Goal: Task Accomplishment & Management: Manage account settings

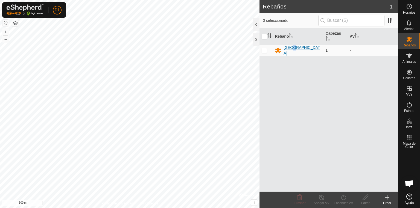
click at [292, 49] on div "[GEOGRAPHIC_DATA]" at bounding box center [301, 50] width 37 height 11
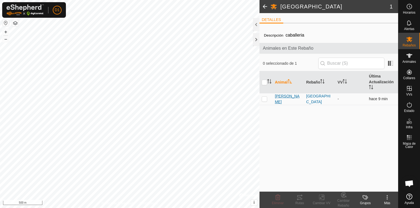
click at [281, 99] on span "[PERSON_NAME]" at bounding box center [288, 98] width 27 height 11
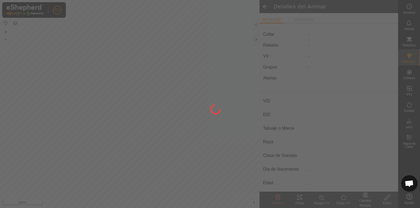
type input "[PERSON_NAME]"
type input "-"
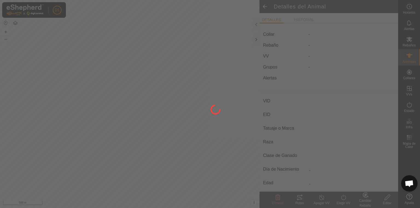
type input "0 kg"
type input "-"
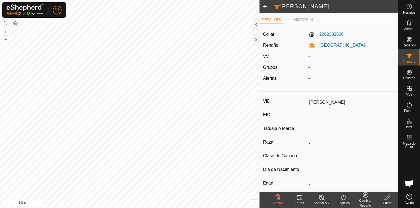
click at [319, 33] on label "2282383600" at bounding box center [325, 34] width 35 height 7
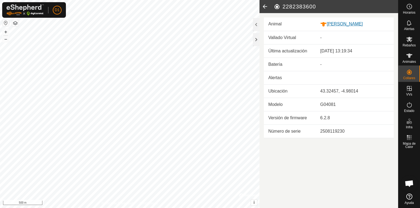
click at [336, 23] on div "[PERSON_NAME]" at bounding box center [354, 24] width 69 height 7
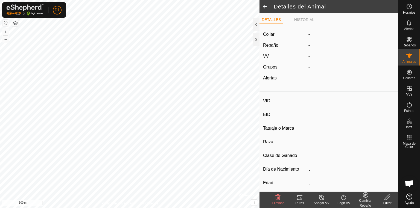
type input "[PERSON_NAME]"
type input "-"
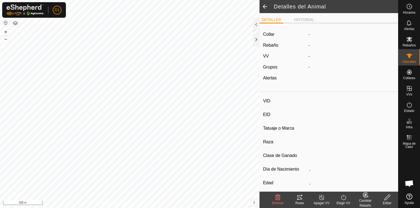
type input "0 kg"
type input "-"
click at [325, 36] on label "2282383600" at bounding box center [325, 34] width 35 height 7
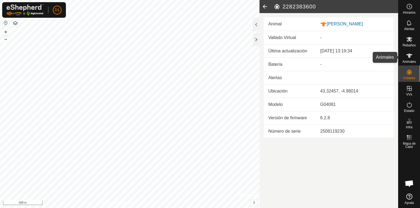
click at [414, 55] on div "Animales" at bounding box center [409, 57] width 22 height 16
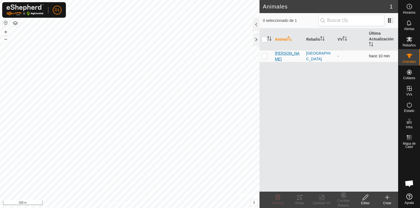
click at [275, 54] on span "[PERSON_NAME]" at bounding box center [288, 56] width 27 height 11
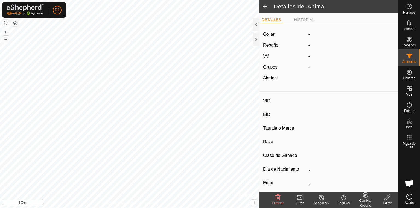
type input "[PERSON_NAME]"
type input "-"
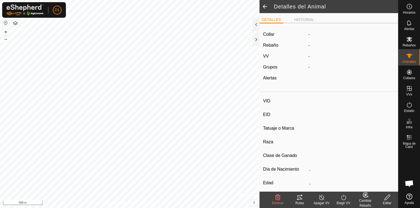
type input "0 kg"
type input "-"
click at [305, 22] on li "HISTORIAL" at bounding box center [304, 20] width 25 height 7
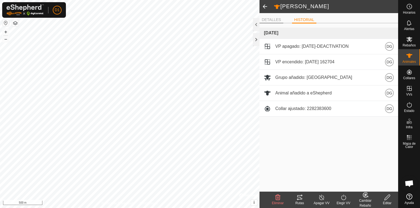
click at [275, 21] on li "DETALLES" at bounding box center [271, 20] width 24 height 7
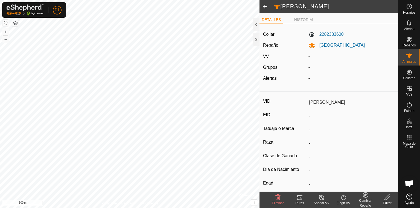
click at [263, 7] on span at bounding box center [264, 6] width 11 height 13
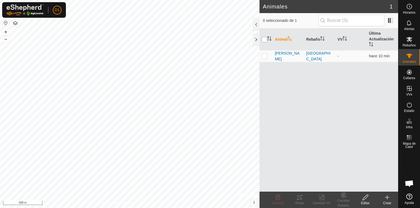
click at [264, 39] on input "checkbox" at bounding box center [263, 39] width 5 height 5
checkbox input "true"
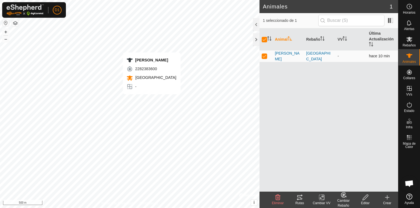
checkbox input "false"
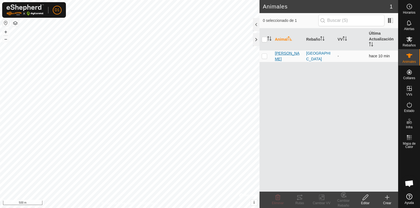
click at [278, 57] on span "[PERSON_NAME]" at bounding box center [288, 56] width 27 height 11
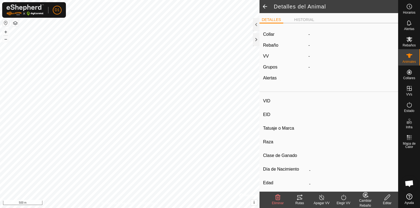
type input "[PERSON_NAME]"
type input "-"
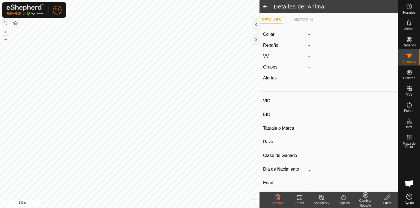
type input "0 kg"
type input "-"
click at [255, 37] on div at bounding box center [256, 39] width 7 height 13
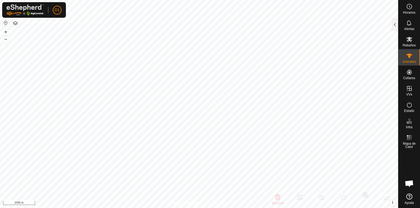
click at [396, 26] on div at bounding box center [394, 24] width 7 height 13
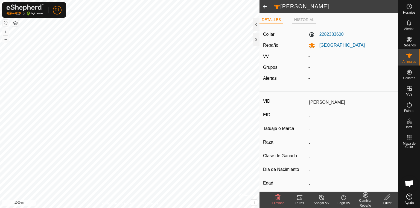
click at [300, 21] on li "HISTORIAL" at bounding box center [304, 20] width 25 height 7
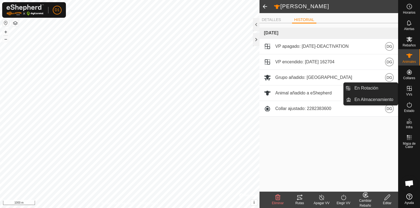
click at [408, 90] on icon at bounding box center [409, 88] width 7 height 7
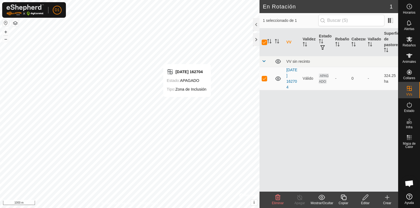
checkbox input "false"
checkbox input "true"
click at [289, 75] on link "[DATE] 162704" at bounding box center [291, 79] width 11 height 22
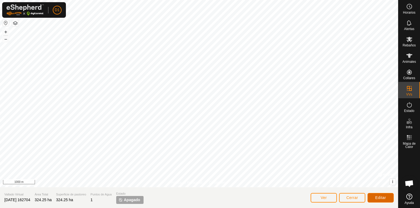
click at [378, 198] on span "Editar" at bounding box center [380, 198] width 11 height 4
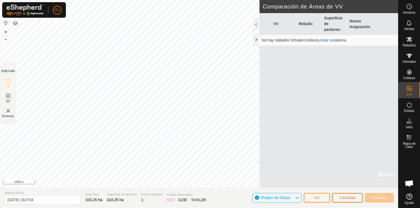
click at [346, 199] on span "Cancelar" at bounding box center [347, 198] width 16 height 4
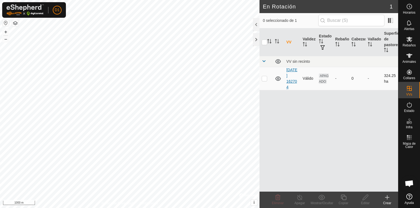
click at [290, 76] on link "[DATE] 162704" at bounding box center [291, 79] width 11 height 22
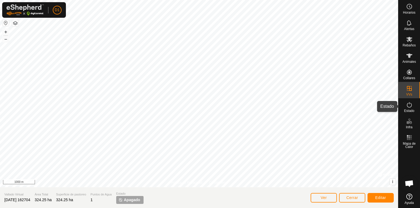
click at [409, 108] on es-activation-svg-icon at bounding box center [409, 105] width 10 height 9
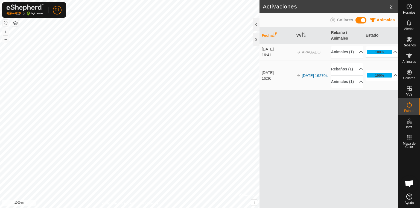
click at [381, 54] on p-accordion-header "100%" at bounding box center [381, 51] width 32 height 11
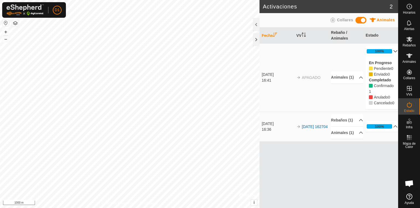
click at [382, 51] on p-accordion-header "100%" at bounding box center [381, 51] width 32 height 11
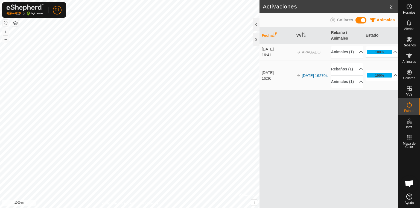
click at [343, 21] on span "Collares" at bounding box center [345, 20] width 16 height 4
click at [308, 73] on link "[DATE] 162704" at bounding box center [315, 75] width 26 height 4
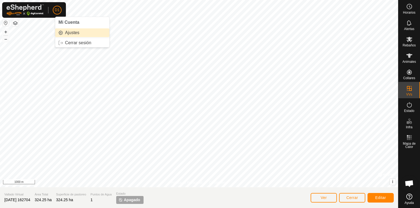
click at [65, 33] on link "Ajustes" at bounding box center [82, 32] width 54 height 9
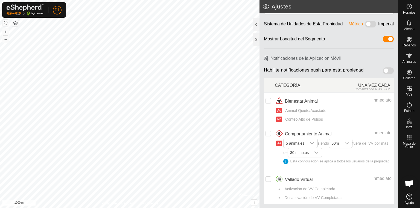
scroll to position [25, 0]
click at [413, 42] on es-mob-svg-icon at bounding box center [409, 39] width 10 height 9
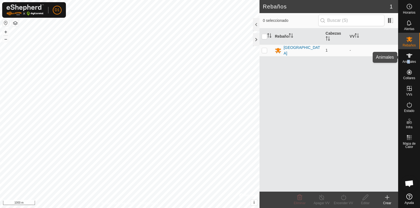
click at [408, 61] on span "Animales" at bounding box center [408, 61] width 13 height 3
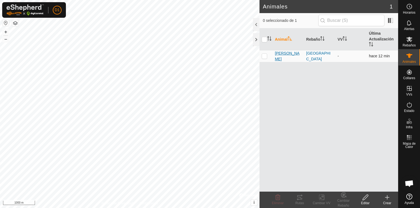
click at [279, 56] on span "[PERSON_NAME]" at bounding box center [288, 56] width 27 height 11
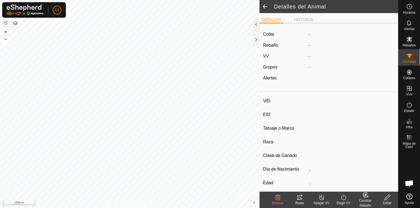
type input "[PERSON_NAME]"
type input "-"
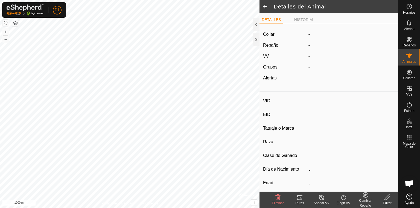
type input "0 kg"
type input "-"
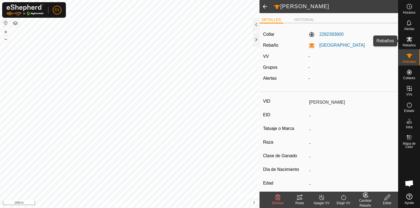
click at [407, 43] on es-mob-svg-icon at bounding box center [409, 39] width 10 height 9
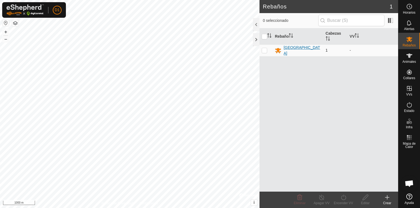
click at [285, 49] on div "[GEOGRAPHIC_DATA]" at bounding box center [301, 50] width 37 height 11
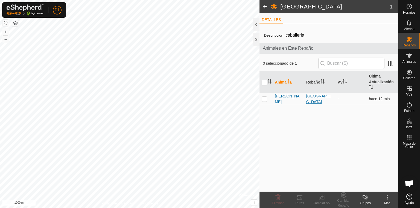
click at [320, 98] on div "[GEOGRAPHIC_DATA]" at bounding box center [319, 98] width 27 height 11
click at [320, 99] on div "[GEOGRAPHIC_DATA]" at bounding box center [319, 98] width 27 height 11
click at [283, 99] on span "[PERSON_NAME]" at bounding box center [288, 98] width 27 height 11
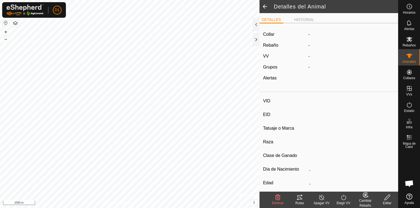
type input "[PERSON_NAME]"
type input "-"
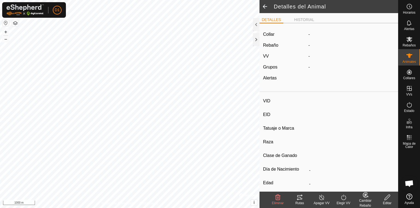
type input "0 kg"
type input "-"
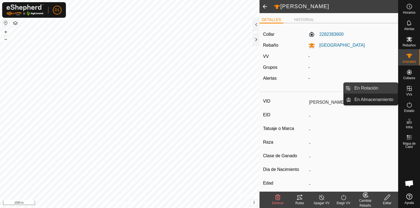
click at [377, 91] on link "En Rotación" at bounding box center [374, 88] width 47 height 11
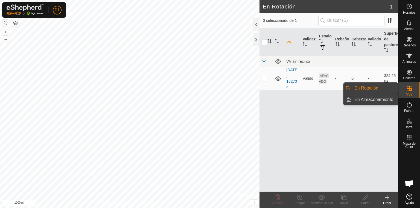
click at [368, 99] on link "En Almacenamiento" at bounding box center [374, 99] width 47 height 11
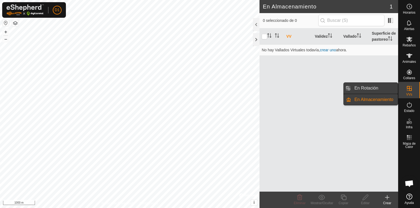
click at [361, 86] on link "En Rotación" at bounding box center [374, 88] width 47 height 11
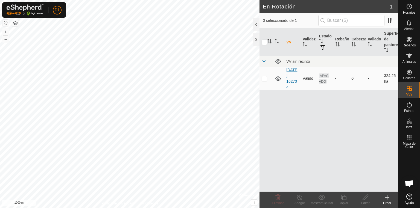
click at [289, 76] on link "[DATE] 162704" at bounding box center [291, 79] width 11 height 22
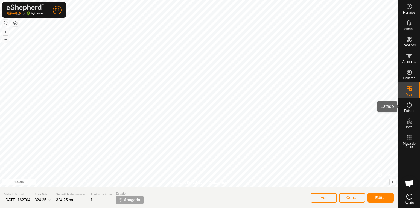
click at [412, 107] on es-activation-svg-icon at bounding box center [409, 105] width 10 height 9
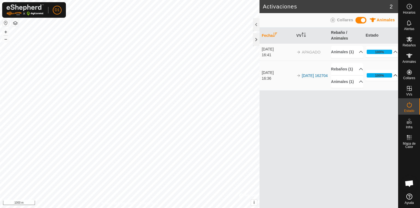
click at [384, 81] on p-accordion-header "100%" at bounding box center [381, 75] width 32 height 11
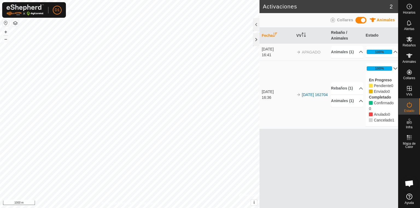
click at [384, 73] on p-accordion-header "100%" at bounding box center [381, 68] width 32 height 11
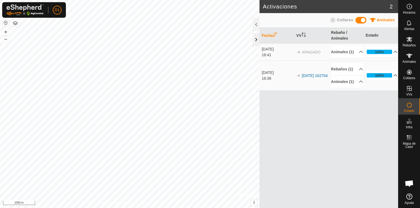
click at [254, 37] on div at bounding box center [256, 39] width 7 height 13
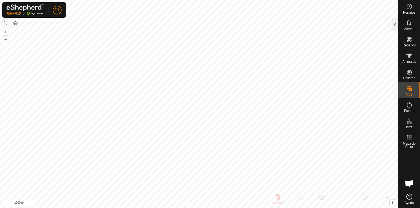
click at [393, 24] on div at bounding box center [394, 24] width 7 height 13
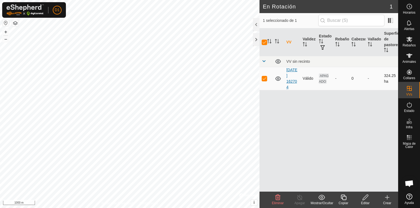
click at [291, 81] on link "[DATE] 162704" at bounding box center [291, 79] width 11 height 22
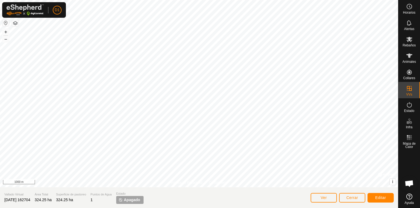
click at [140, 198] on span "Apagado" at bounding box center [132, 200] width 16 height 6
click at [382, 199] on span "Editar" at bounding box center [380, 198] width 11 height 4
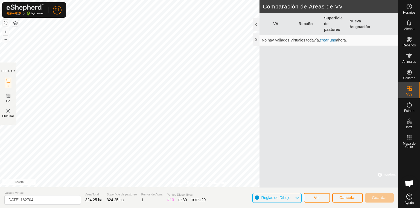
click at [287, 198] on span "Reglas de Dibujo" at bounding box center [275, 198] width 29 height 4
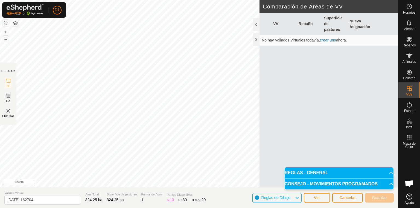
click at [287, 198] on span "Reglas de Dibujo" at bounding box center [275, 198] width 29 height 4
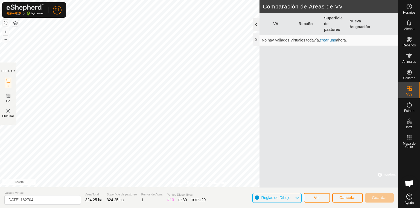
click at [255, 27] on div at bounding box center [256, 24] width 7 height 13
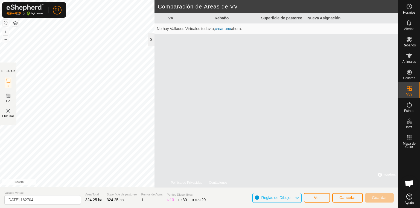
click at [149, 38] on div at bounding box center [151, 39] width 7 height 13
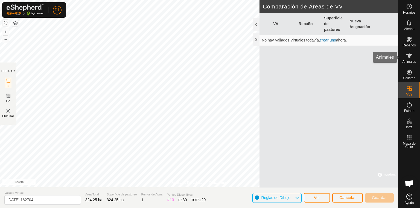
click at [410, 62] on span "Animales" at bounding box center [408, 61] width 13 height 3
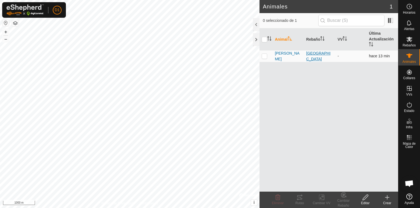
click at [319, 55] on div "[GEOGRAPHIC_DATA]" at bounding box center [319, 56] width 27 height 11
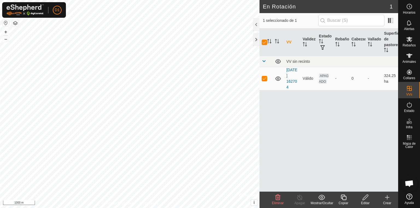
checkbox input "false"
checkbox input "true"
click at [321, 80] on span "APAGADO" at bounding box center [324, 78] width 10 height 10
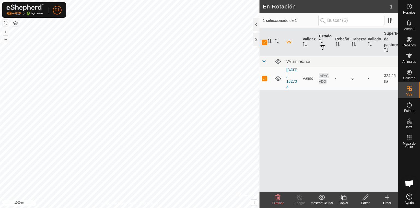
click at [324, 40] on th "Estado" at bounding box center [324, 42] width 16 height 28
click at [322, 38] on th "Estado" at bounding box center [324, 42] width 16 height 28
click at [253, 203] on button "i" at bounding box center [254, 203] width 6 height 6
click at [254, 203] on span "›" at bounding box center [253, 202] width 1 height 5
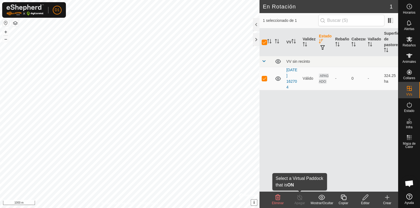
click at [298, 201] on div "Apagar" at bounding box center [300, 203] width 22 height 5
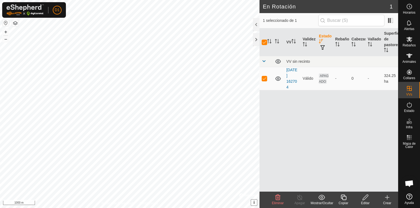
click at [298, 201] on div "Apagar" at bounding box center [300, 203] width 22 height 5
click at [287, 77] on link "[DATE] 162704" at bounding box center [291, 79] width 11 height 22
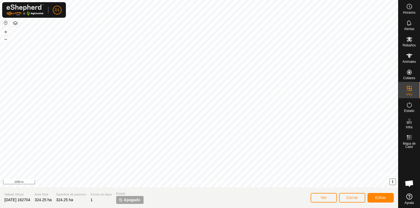
click at [391, 180] on button "i" at bounding box center [392, 182] width 6 height 6
click at [389, 183] on button "›" at bounding box center [392, 182] width 6 height 6
click at [408, 104] on icon at bounding box center [409, 105] width 7 height 7
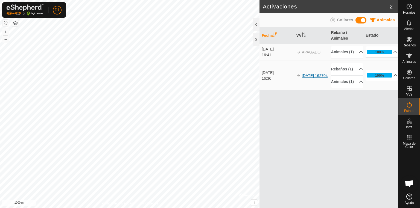
click at [310, 78] on link "[DATE] 162704" at bounding box center [315, 75] width 26 height 4
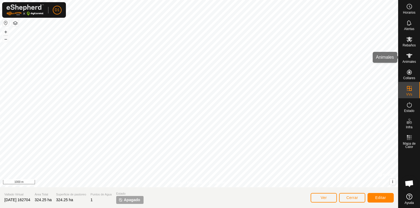
click at [410, 54] on icon at bounding box center [409, 56] width 6 height 4
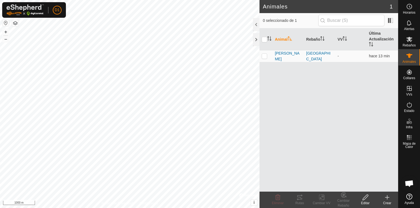
click at [367, 199] on icon at bounding box center [365, 197] width 7 height 7
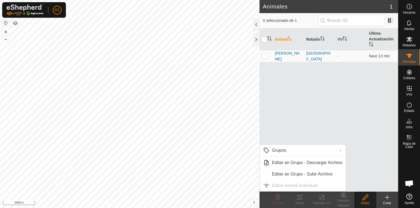
click at [363, 141] on div "Animal Rebaño VV Última Actualización Pedredo puerto bajo - hace 13 min" at bounding box center [328, 109] width 139 height 163
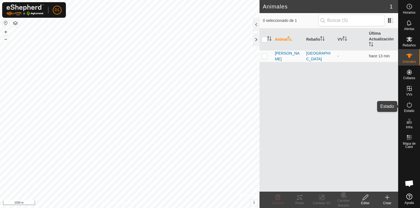
click at [409, 102] on icon at bounding box center [409, 105] width 7 height 7
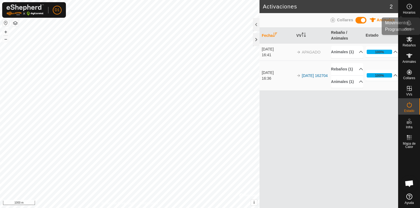
click at [408, 9] on circle at bounding box center [409, 6] width 5 height 5
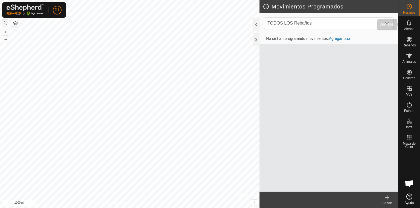
click at [407, 25] on icon at bounding box center [409, 22] width 4 height 5
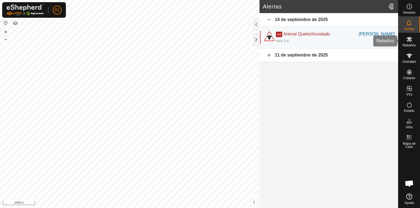
click at [410, 42] on icon at bounding box center [409, 39] width 6 height 5
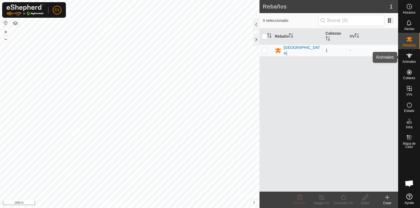
click at [406, 58] on icon at bounding box center [409, 55] width 7 height 7
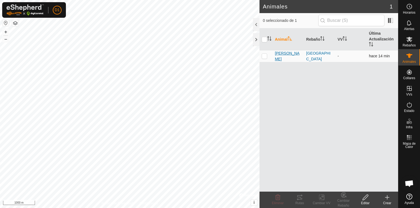
click at [282, 56] on span "[PERSON_NAME]" at bounding box center [288, 56] width 27 height 11
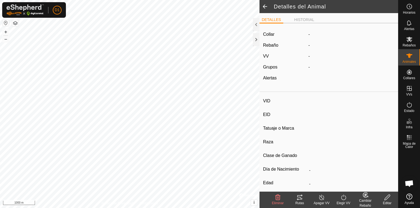
type input "[PERSON_NAME]"
type input "-"
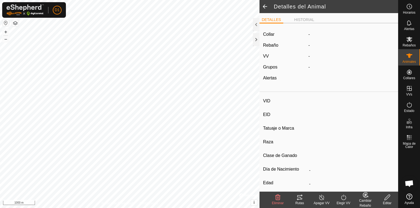
type input "0 kg"
type input "-"
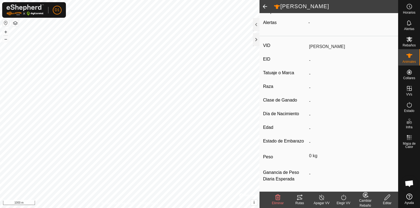
scroll to position [57, 0]
click at [317, 199] on turn-off-svg-icon at bounding box center [321, 197] width 22 height 7
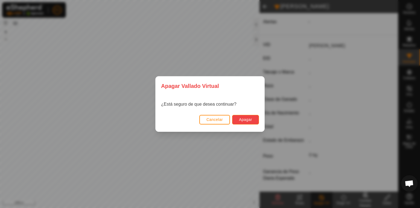
click at [242, 120] on span "Apagar" at bounding box center [245, 119] width 13 height 4
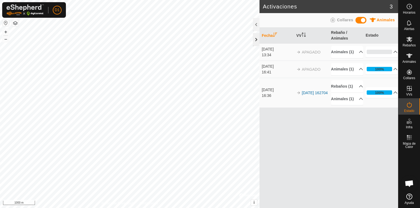
click at [257, 43] on div at bounding box center [256, 39] width 7 height 13
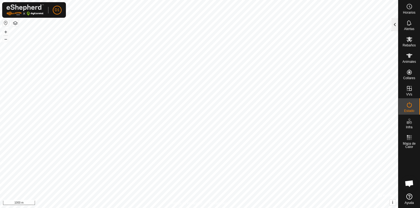
click at [396, 23] on div at bounding box center [394, 24] width 7 height 13
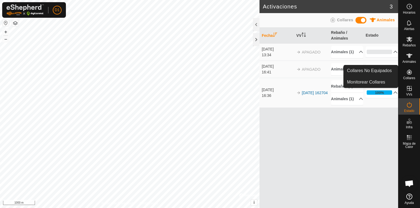
click at [409, 74] on icon at bounding box center [409, 72] width 7 height 7
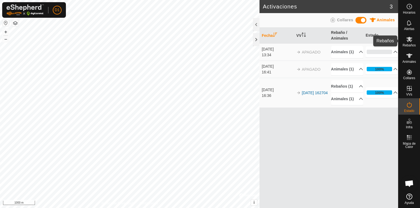
click at [411, 58] on icon at bounding box center [409, 55] width 7 height 7
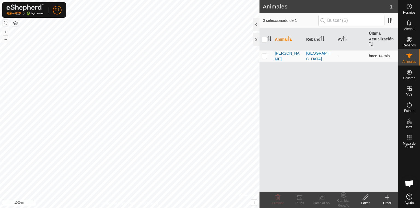
click at [288, 54] on span "[PERSON_NAME]" at bounding box center [288, 56] width 27 height 11
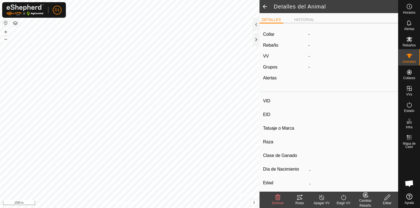
type input "[PERSON_NAME]"
type input "-"
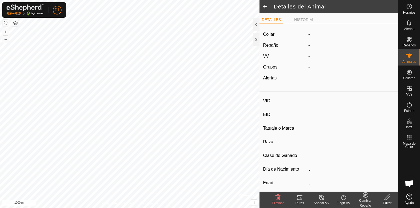
type input "0 kg"
type input "-"
click at [343, 201] on div "Elegir VV" at bounding box center [343, 203] width 22 height 5
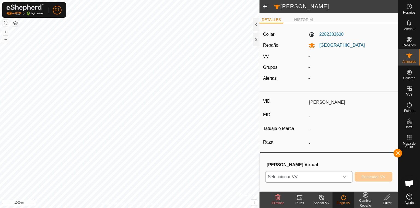
click at [310, 180] on span "Seleccionar VV" at bounding box center [301, 177] width 73 height 11
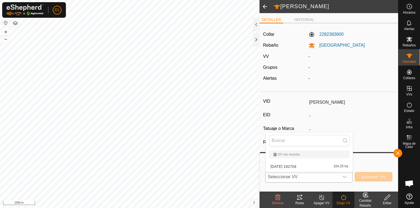
click at [292, 166] on li "[DATE] 162704 324.25 ha" at bounding box center [309, 166] width 87 height 11
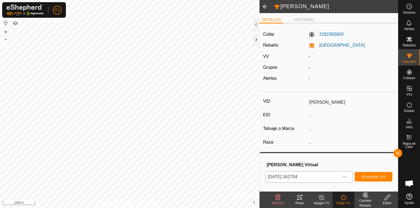
click at [331, 179] on span "[DATE] 162704" at bounding box center [301, 177] width 73 height 11
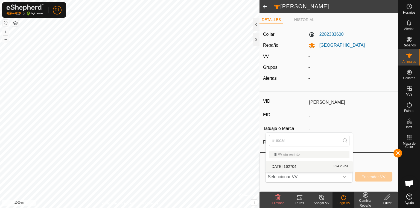
click at [297, 155] on div "VV sin recinto" at bounding box center [309, 154] width 72 height 3
